Goal: Transaction & Acquisition: Subscribe to service/newsletter

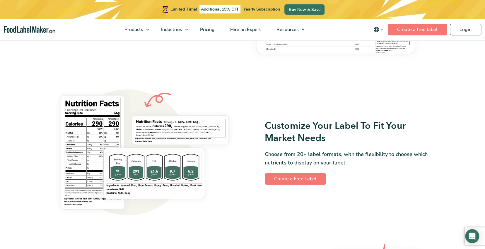
scroll to position [440, 0]
click at [289, 177] on link "Create a Free Label" at bounding box center [295, 179] width 61 height 12
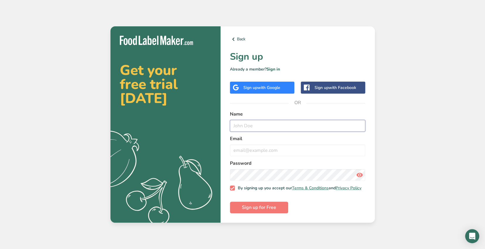
click at [248, 124] on input "text" at bounding box center [298, 126] width 136 height 12
click at [277, 69] on link "Sign in" at bounding box center [273, 70] width 13 height 6
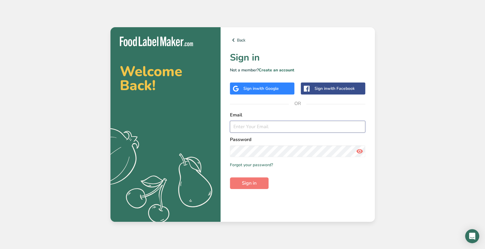
click at [264, 129] on input "email" at bounding box center [298, 127] width 136 height 12
type input "topnotch"
